Goal: Task Accomplishment & Management: Manage account settings

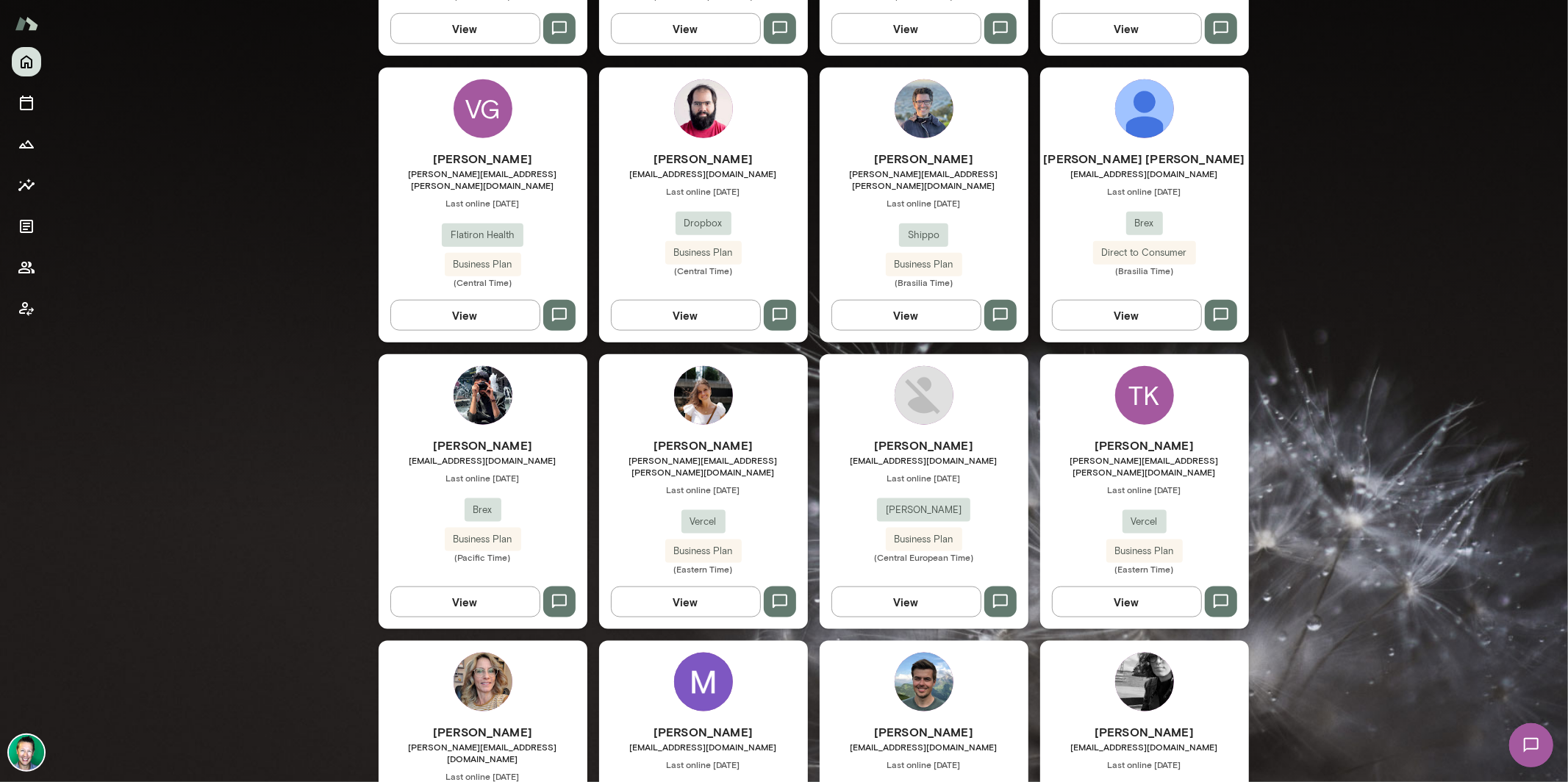
scroll to position [879, 0]
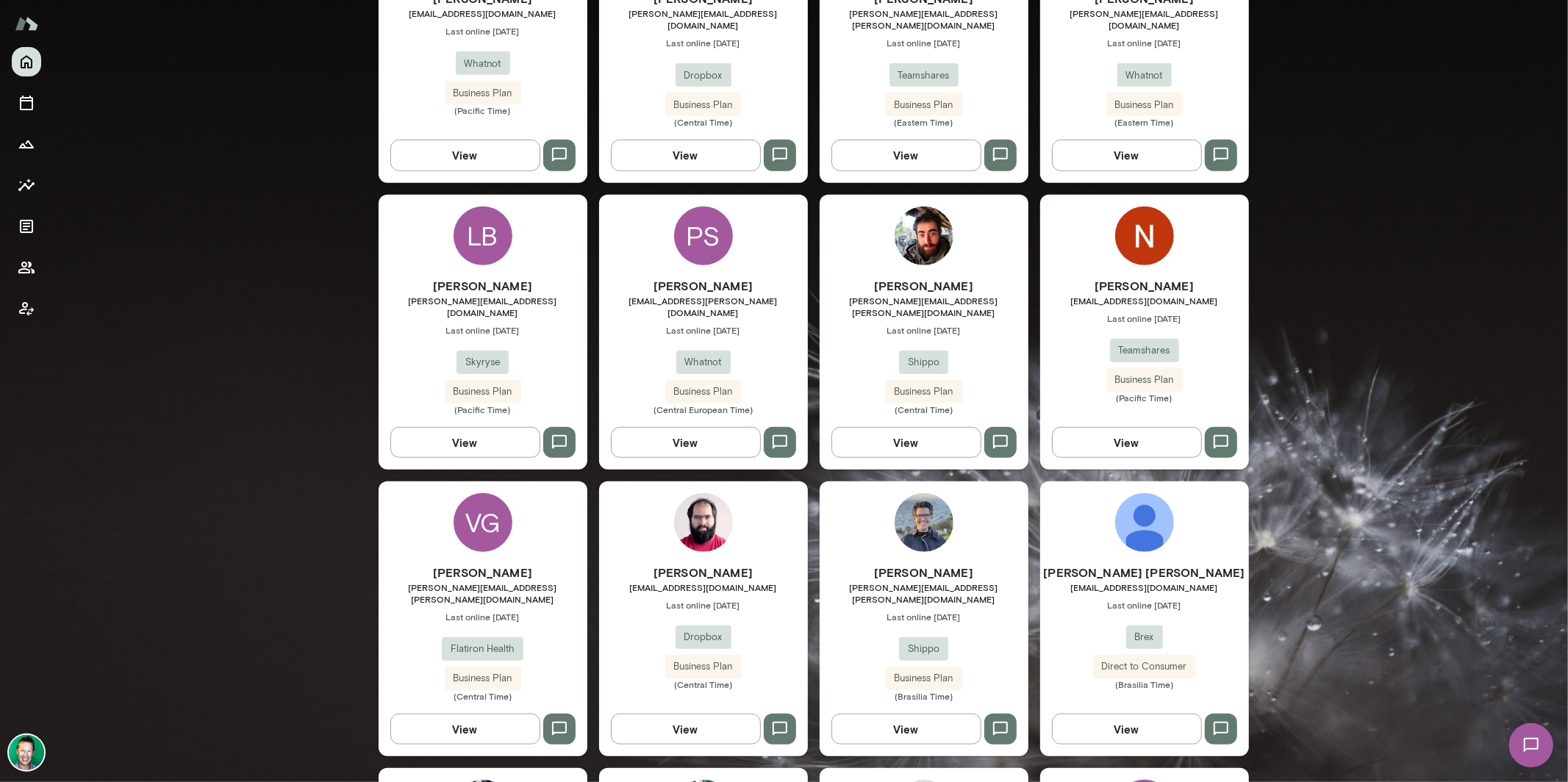
click at [28, 755] on img at bounding box center [26, 752] width 35 height 35
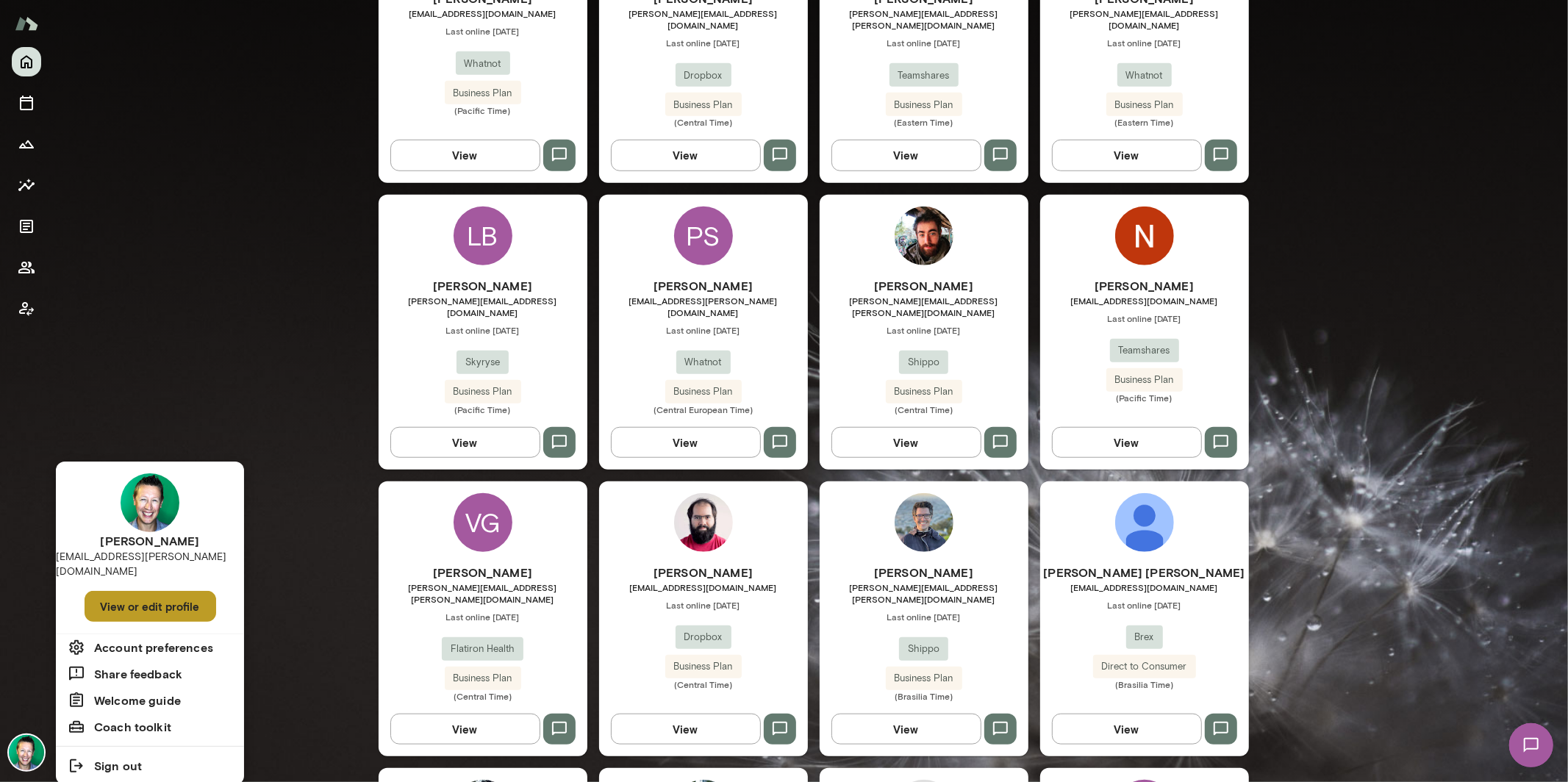
click at [108, 597] on button "View or edit profile" at bounding box center [150, 606] width 132 height 30
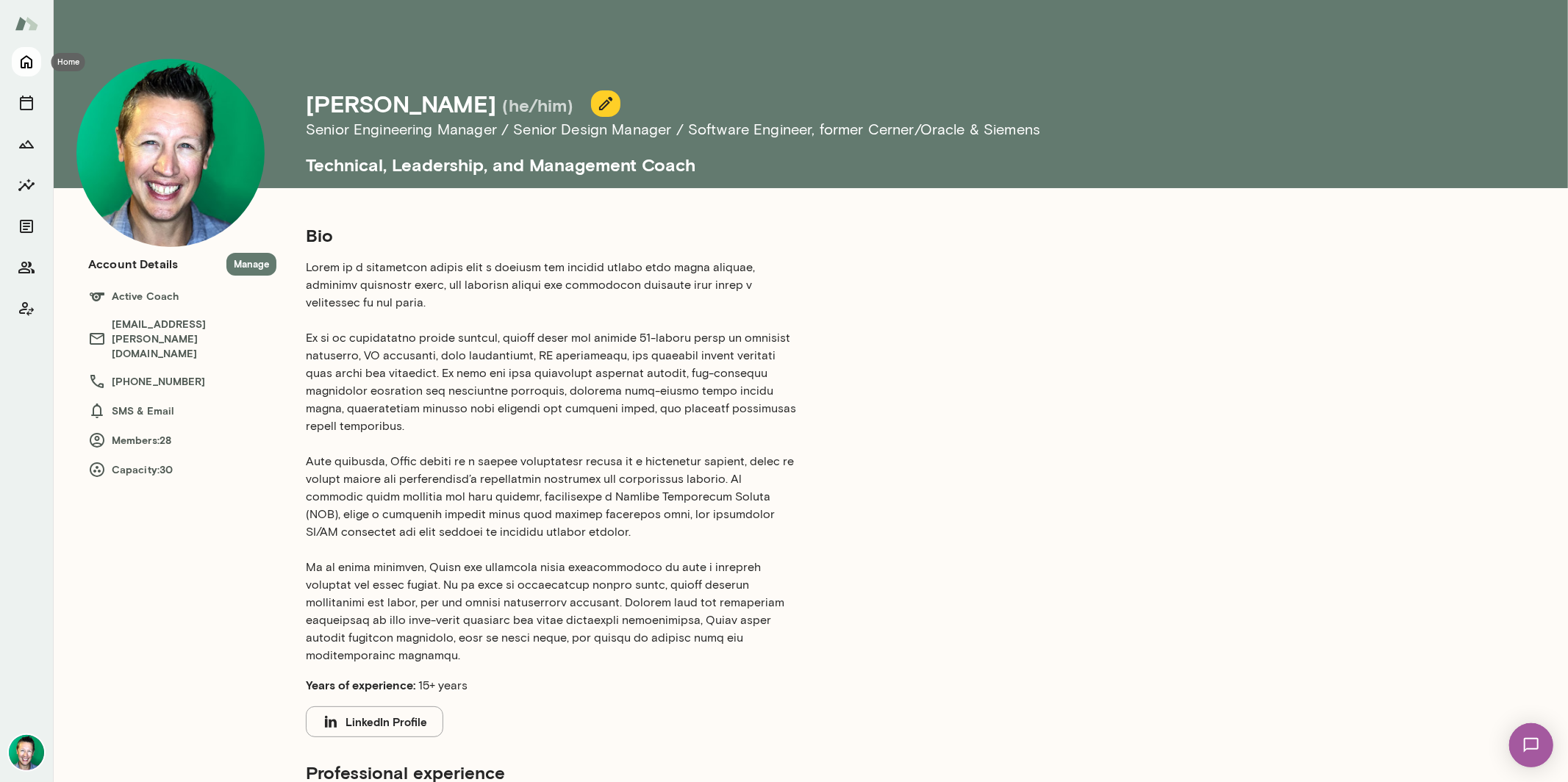
click at [26, 68] on icon "Home" at bounding box center [27, 62] width 18 height 18
